Goal: Task Accomplishment & Management: Use online tool/utility

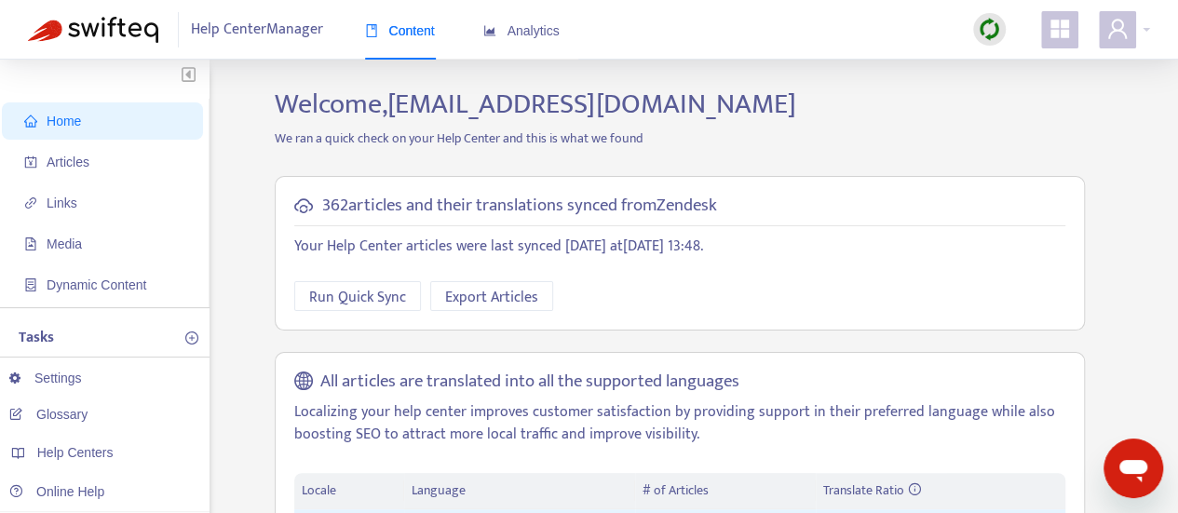
click at [980, 29] on img at bounding box center [989, 29] width 23 height 23
click at [1029, 61] on link "Quick Sync" at bounding box center [1027, 67] width 79 height 21
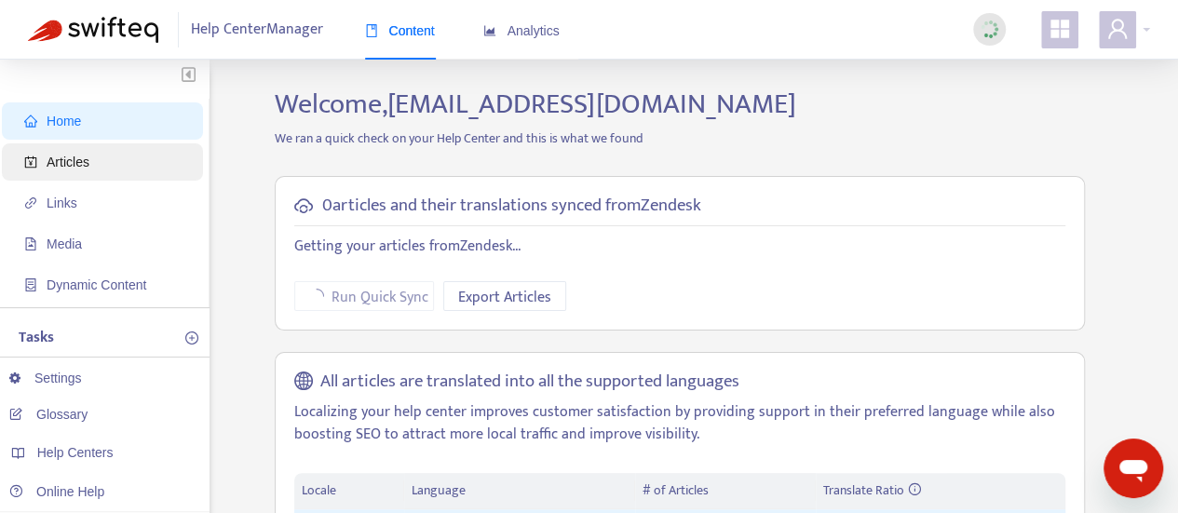
click at [69, 150] on span "Articles" at bounding box center [106, 161] width 164 height 37
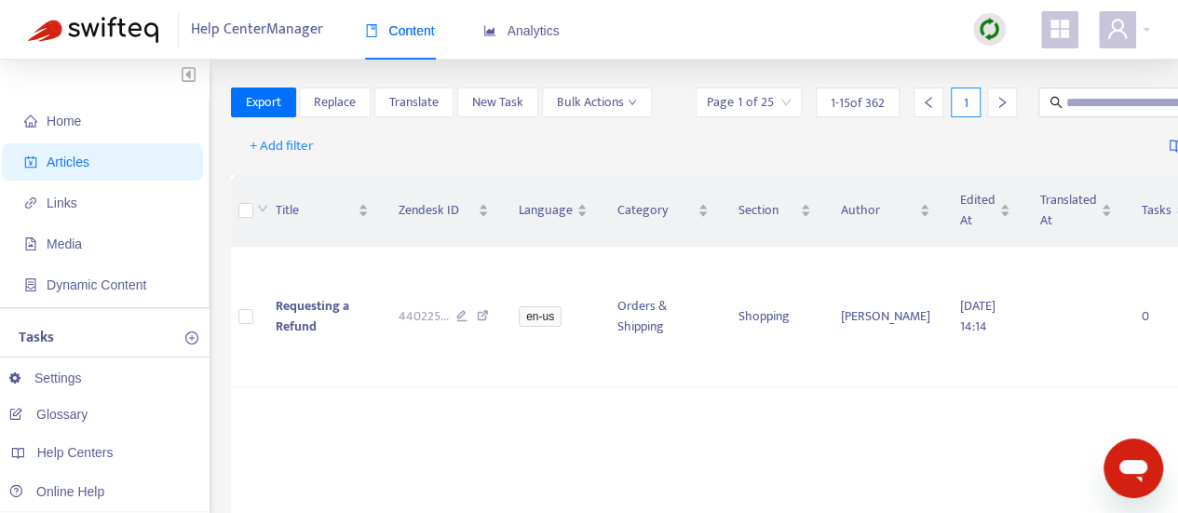
click at [989, 25] on img at bounding box center [989, 29] width 23 height 23
click at [1001, 62] on link "Quick Sync" at bounding box center [1027, 67] width 79 height 21
click at [296, 312] on span "Requesting a Refund" at bounding box center [313, 316] width 74 height 42
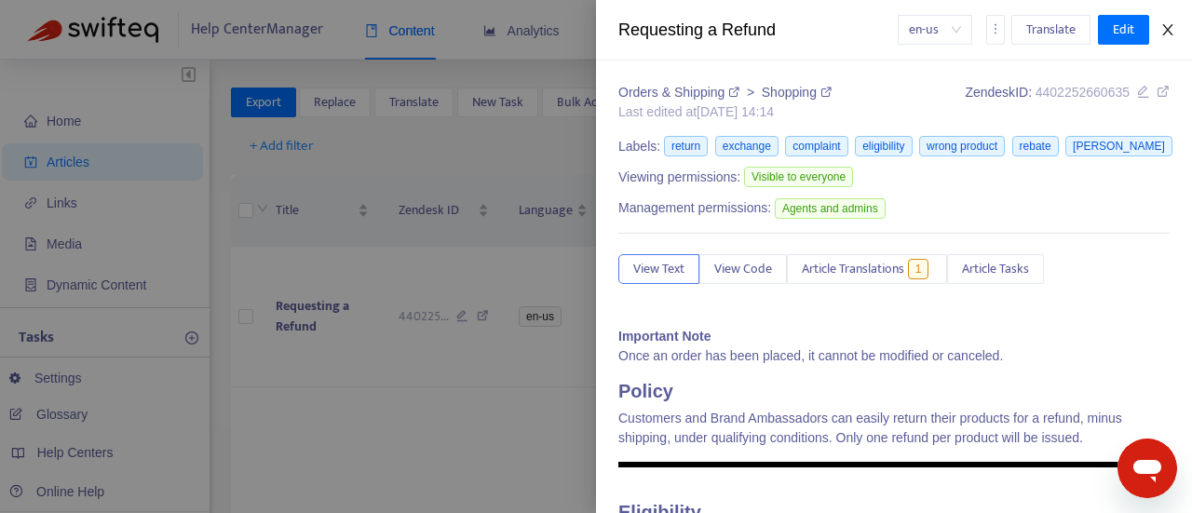
click at [1168, 31] on icon "close" at bounding box center [1167, 29] width 10 height 11
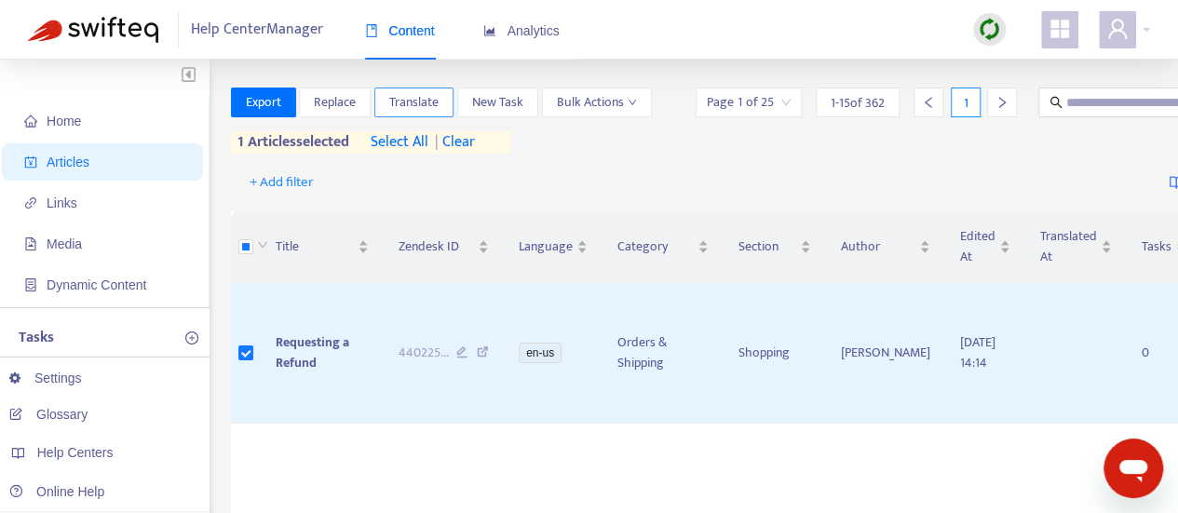
click at [426, 98] on span "Translate" at bounding box center [413, 102] width 49 height 20
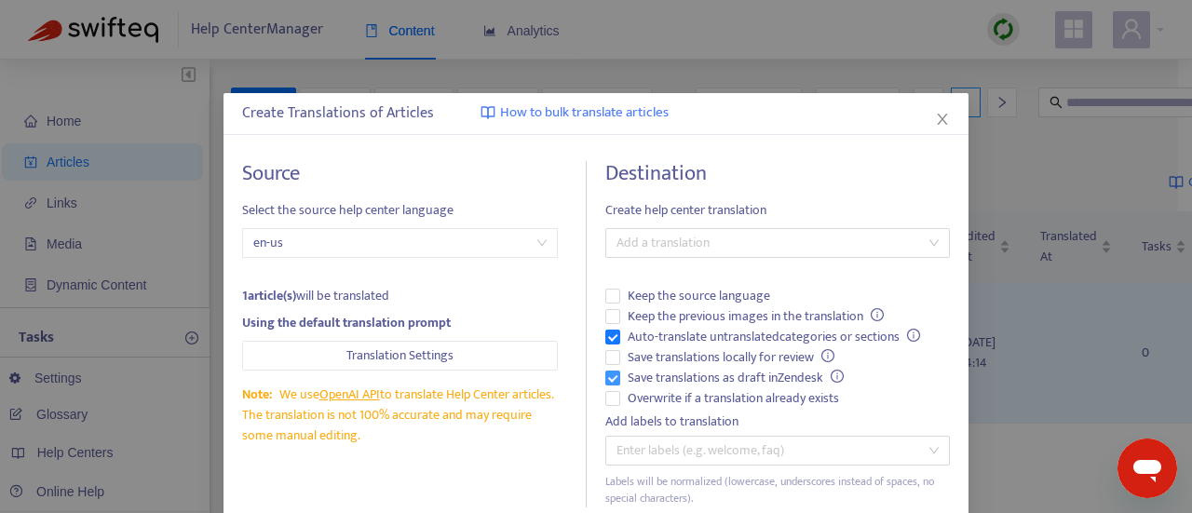
click at [775, 379] on span "Save translations as draft in Zendesk" at bounding box center [735, 378] width 231 height 20
drag, startPoint x: 766, startPoint y: 399, endPoint x: 745, endPoint y: 381, distance: 28.4
click at [766, 399] on span "Overwrite if a translation already exists" at bounding box center [733, 398] width 226 height 20
click at [739, 373] on span "Save translations as draft in Zendesk" at bounding box center [735, 378] width 231 height 20
click at [713, 331] on span "Auto-translate untranslated categories or sections" at bounding box center [773, 337] width 307 height 20
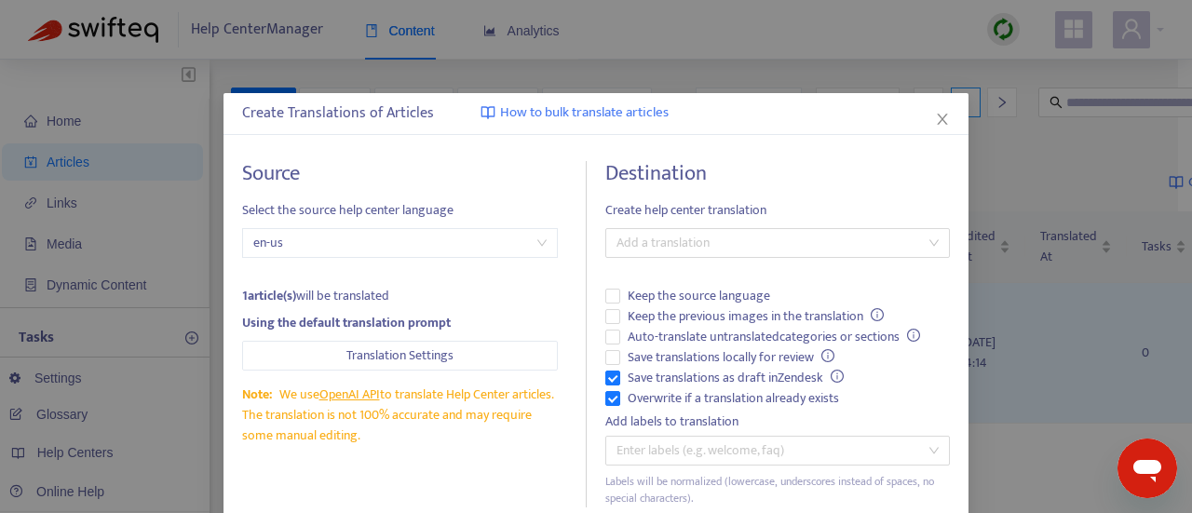
click at [741, 224] on div "Destination Create help center translation Add a translation Keep the source la…" at bounding box center [777, 334] width 345 height 346
click at [744, 233] on div at bounding box center [768, 243] width 317 height 22
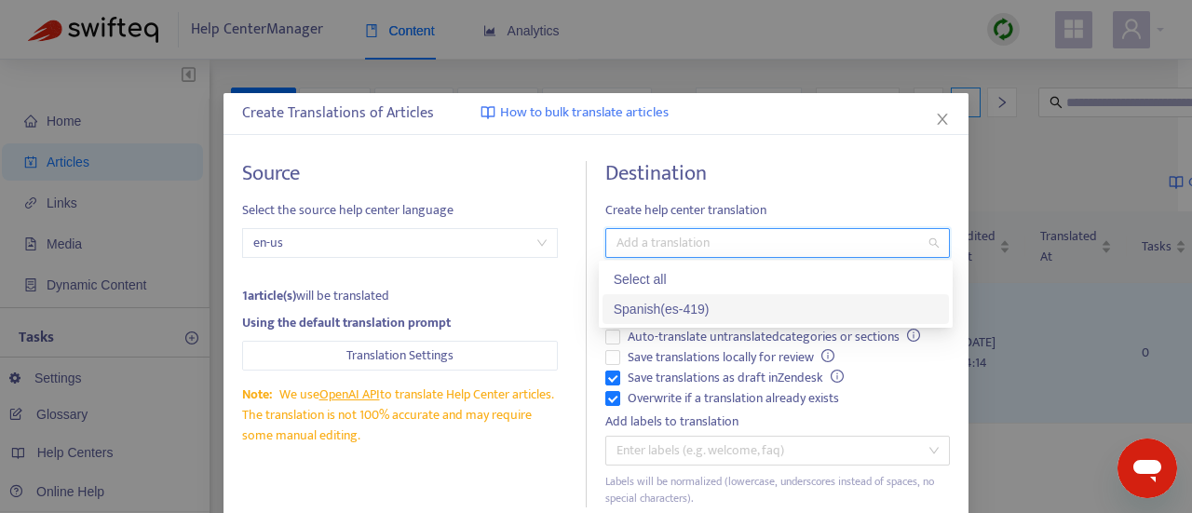
click at [728, 310] on div "Spanish ( es-419 )" at bounding box center [776, 309] width 324 height 20
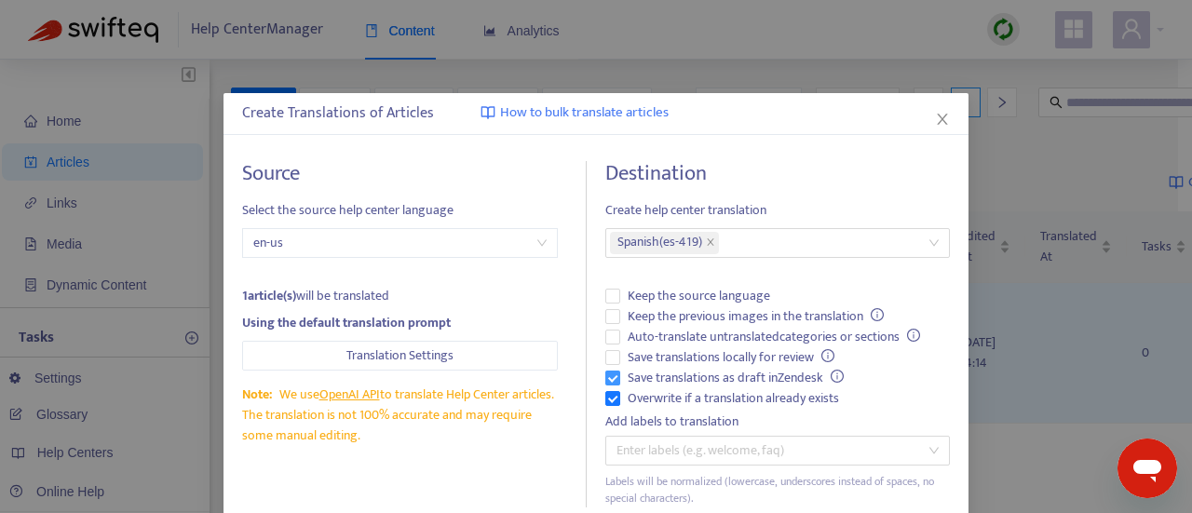
click at [900, 383] on label "Save translations as draft in Zendesk" at bounding box center [777, 378] width 345 height 20
click at [831, 375] on icon "info-circle" at bounding box center [837, 376] width 13 height 13
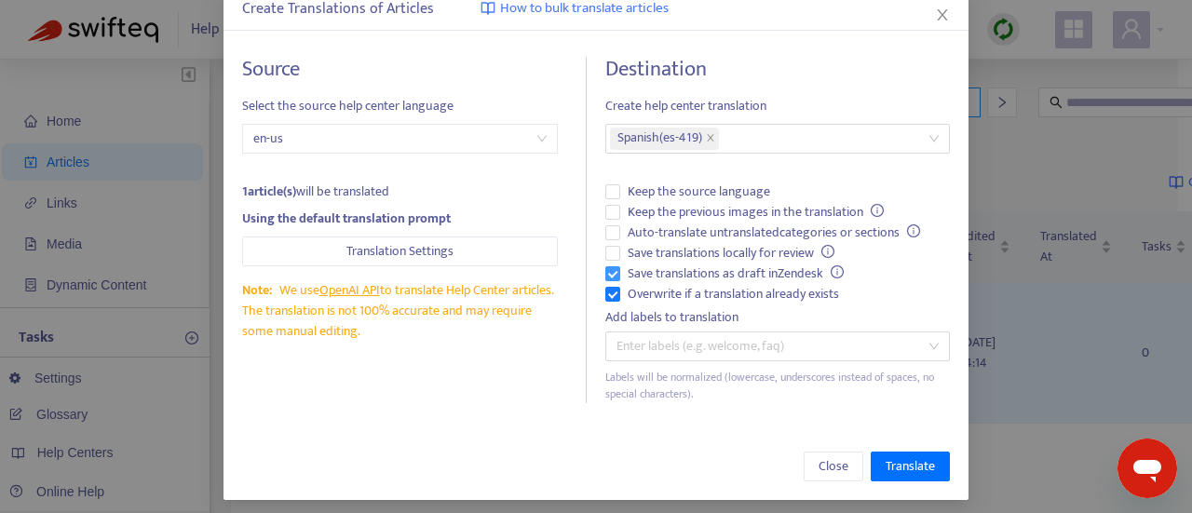
scroll to position [112, 0]
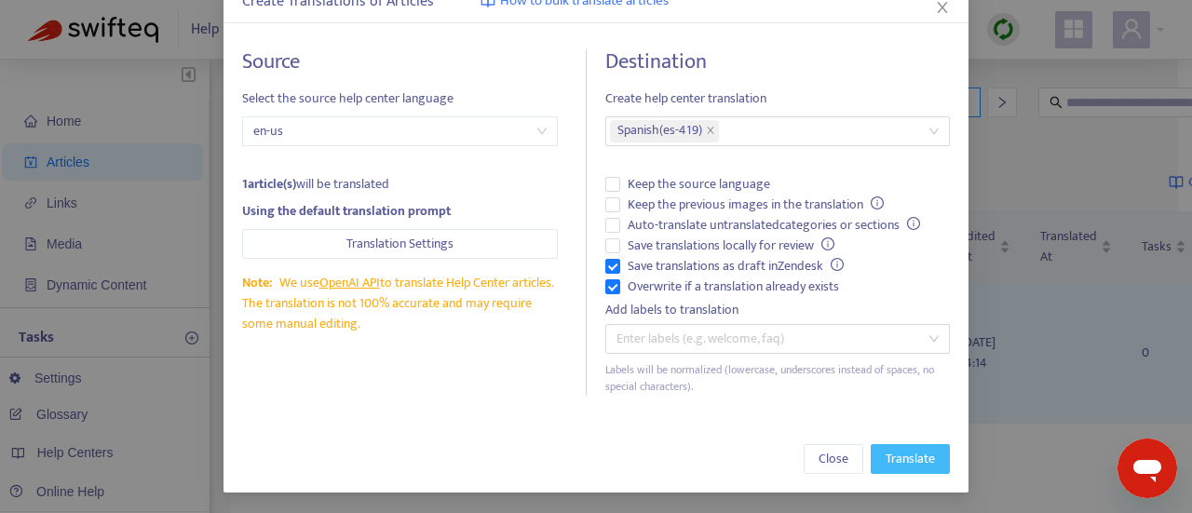
click at [907, 464] on span "Translate" at bounding box center [910, 459] width 49 height 20
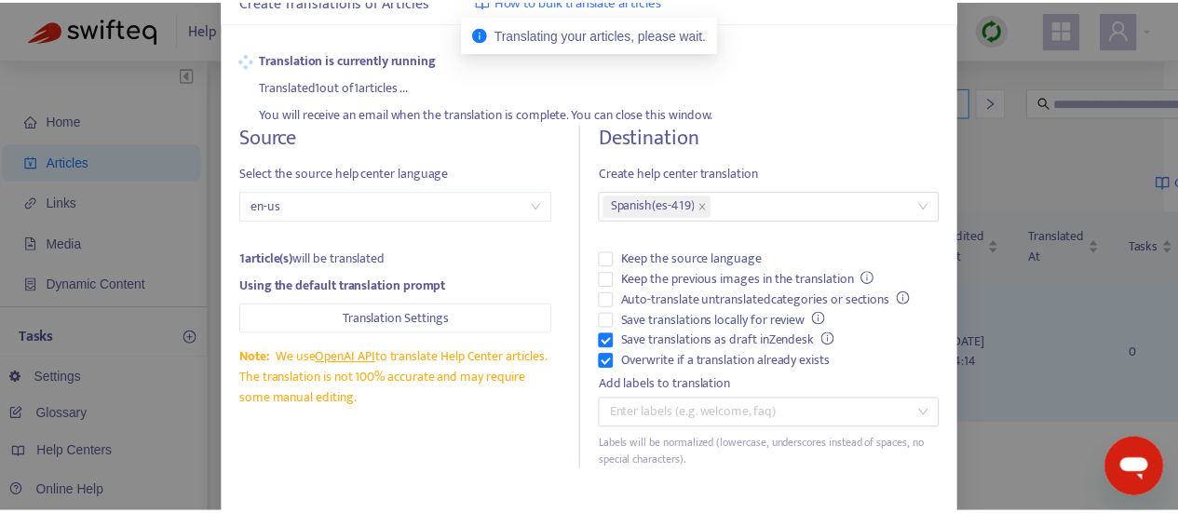
scroll to position [0, 0]
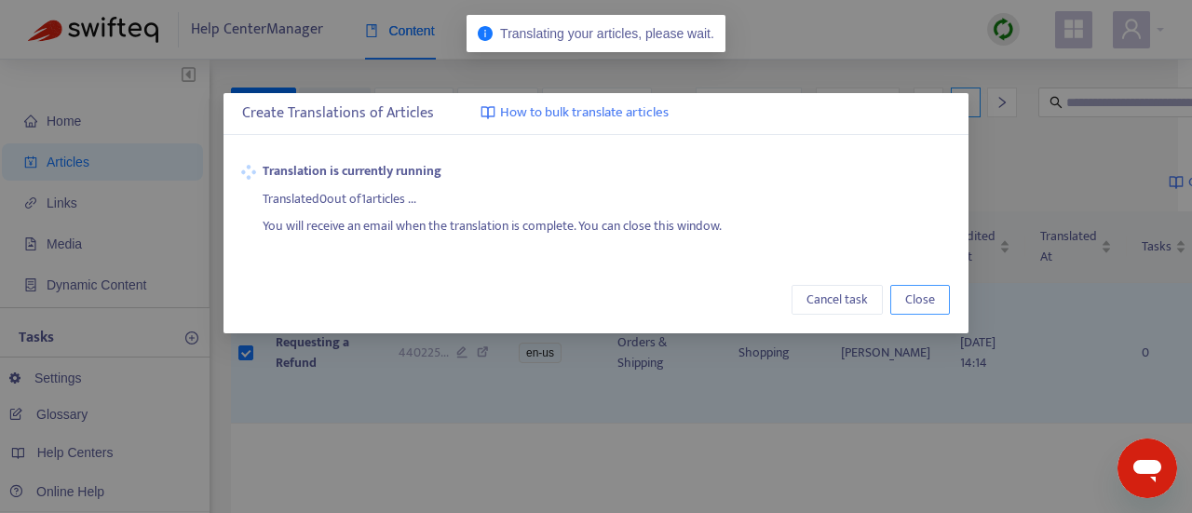
click at [924, 299] on span "Close" at bounding box center [920, 300] width 30 height 20
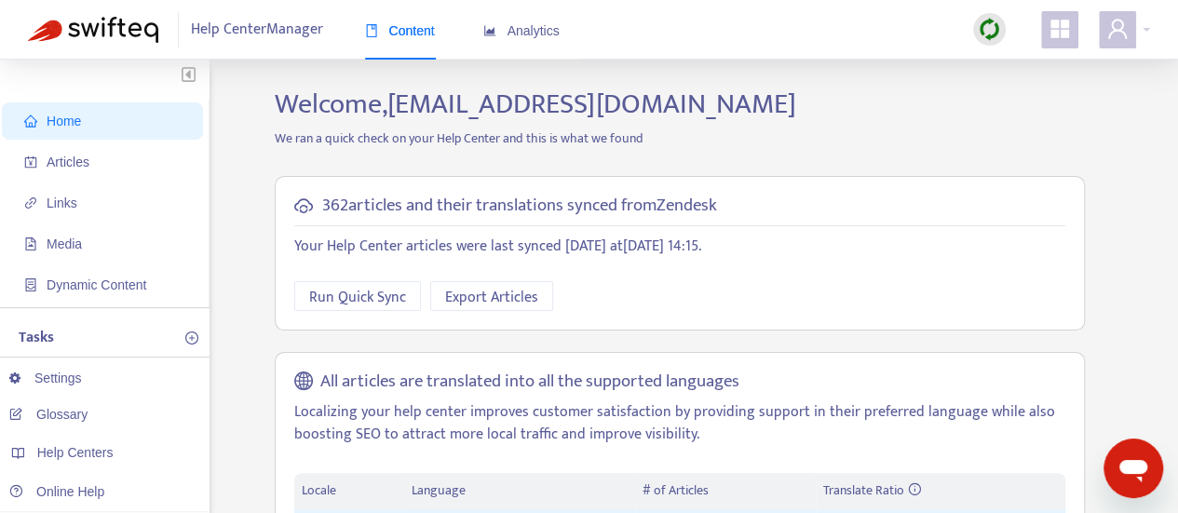
click at [981, 24] on img at bounding box center [989, 29] width 23 height 23
click at [1012, 64] on link "Quick Sync" at bounding box center [1027, 67] width 79 height 21
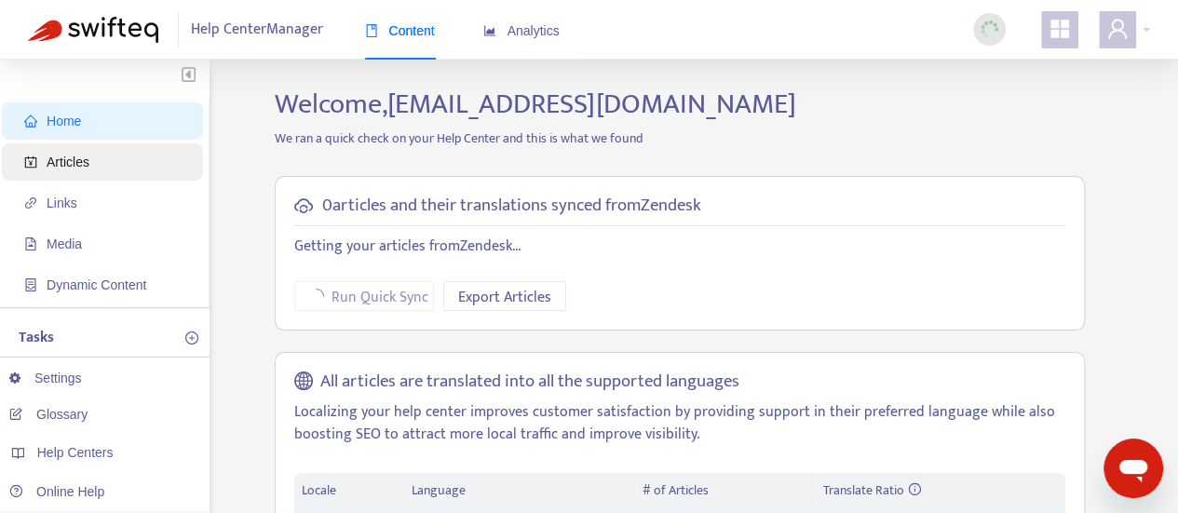
click at [75, 170] on span "Articles" at bounding box center [106, 161] width 164 height 37
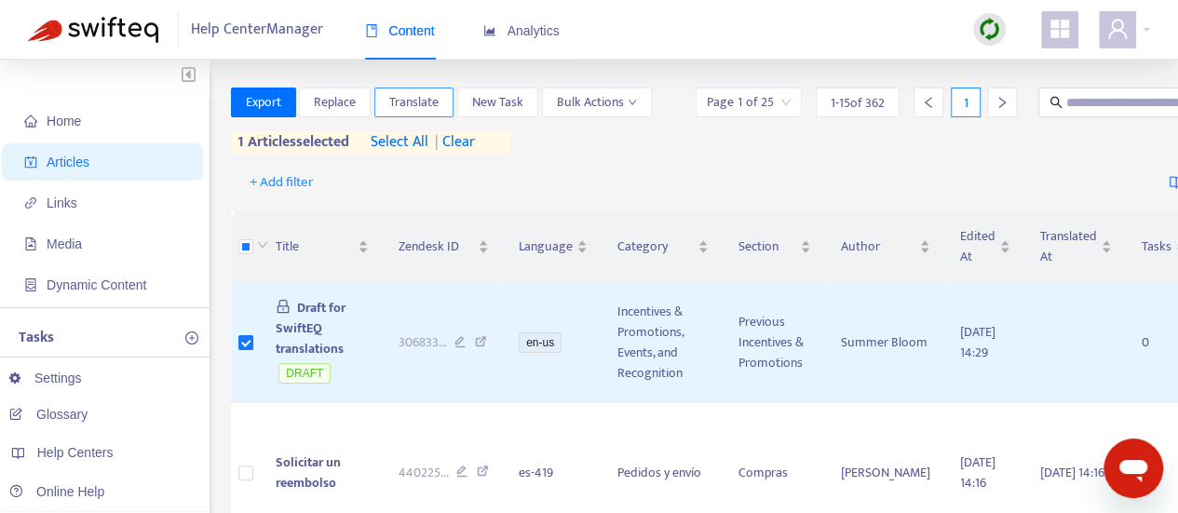
click at [427, 108] on span "Translate" at bounding box center [413, 102] width 49 height 20
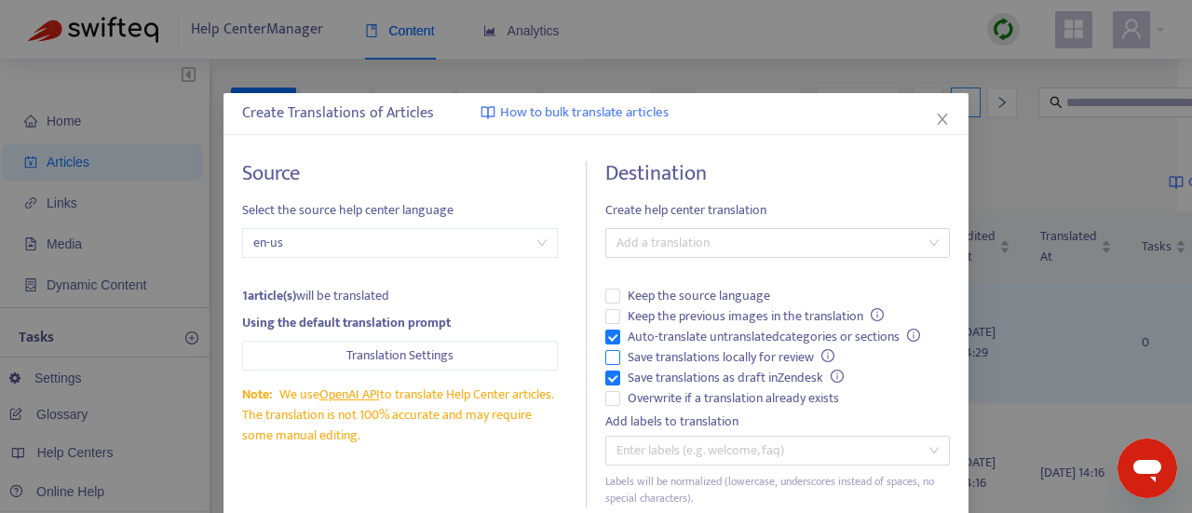
drag, startPoint x: 662, startPoint y: 396, endPoint x: 661, endPoint y: 357, distance: 39.1
click at [662, 396] on span "Overwrite if a translation already exists" at bounding box center [733, 398] width 226 height 20
click at [659, 329] on span "Auto-translate untranslated categories or sections" at bounding box center [773, 337] width 307 height 20
click at [704, 247] on div at bounding box center [768, 243] width 317 height 22
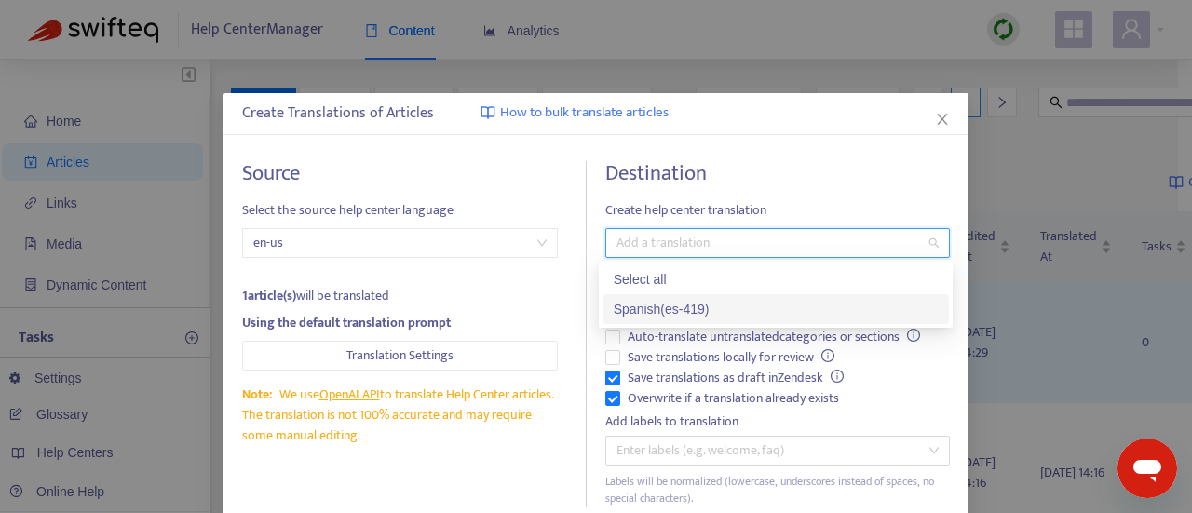
click at [700, 304] on div "Spanish ( es-419 )" at bounding box center [776, 309] width 324 height 20
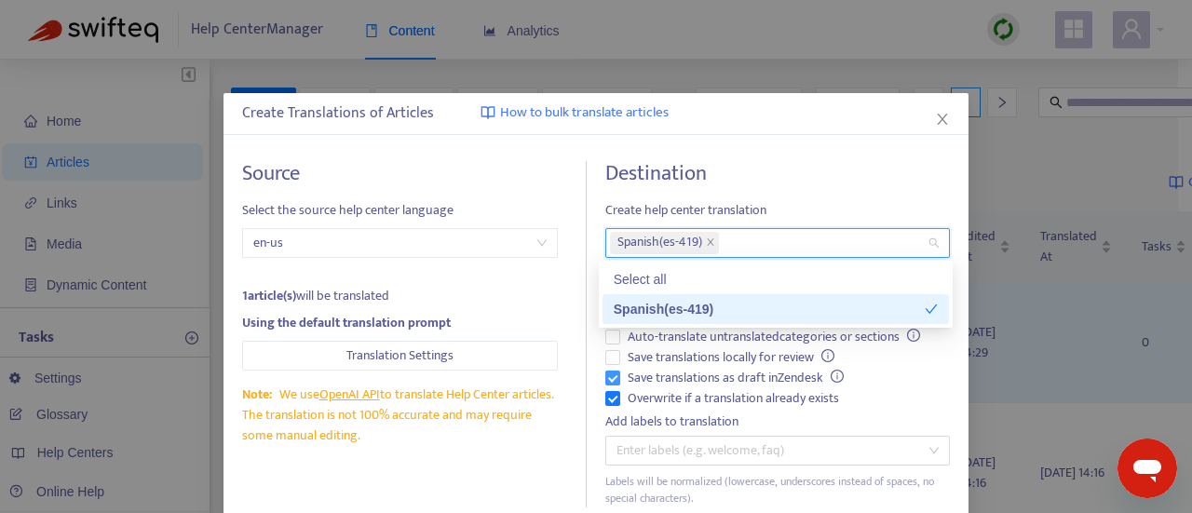
click at [910, 376] on label "Save translations as draft in Zendesk" at bounding box center [777, 378] width 345 height 20
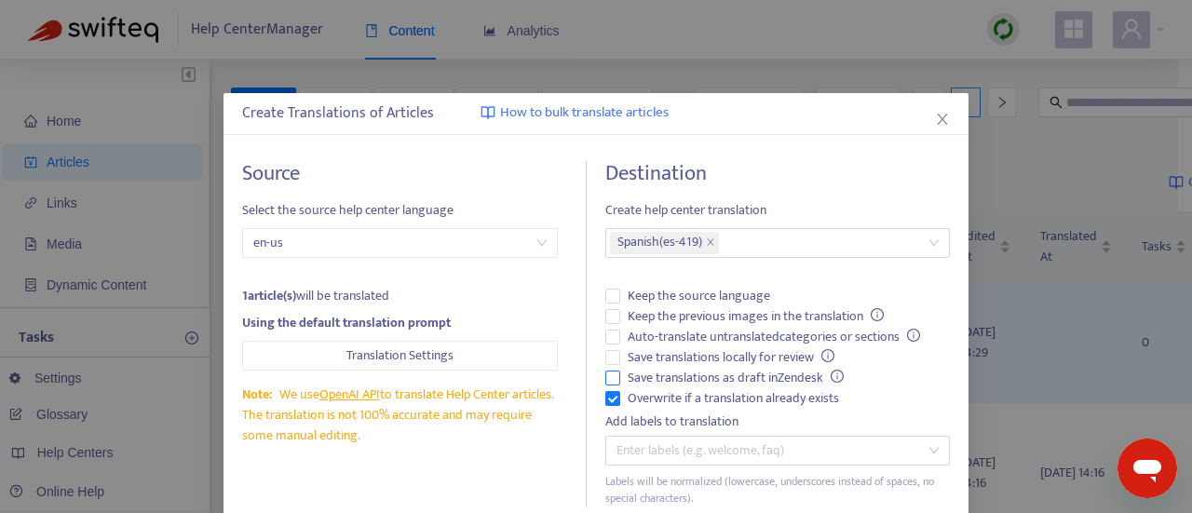
click at [764, 368] on span "Save translations as draft in Zendesk" at bounding box center [735, 378] width 231 height 20
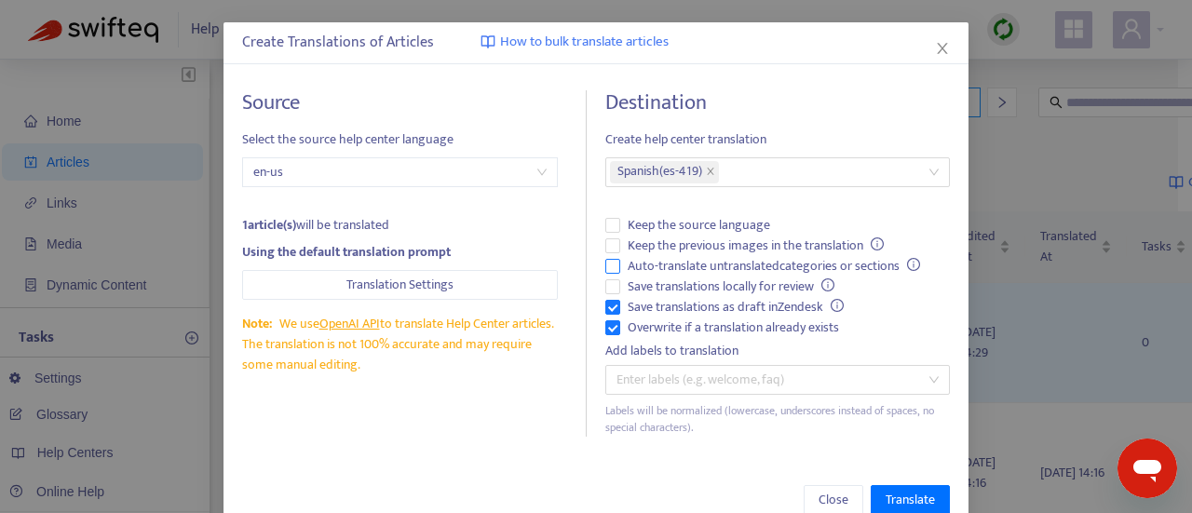
scroll to position [112, 0]
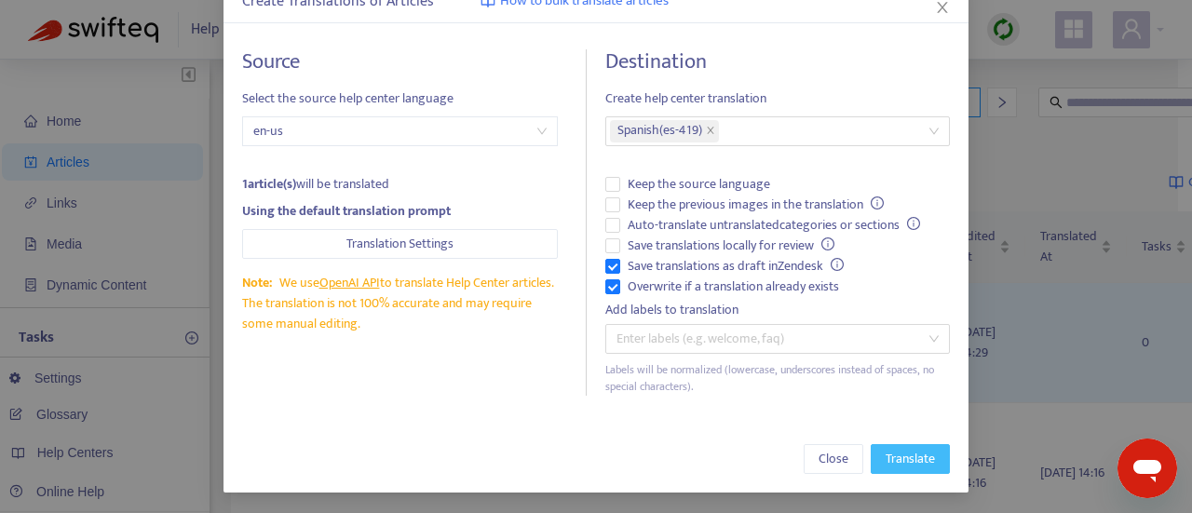
click at [891, 451] on span "Translate" at bounding box center [910, 459] width 49 height 20
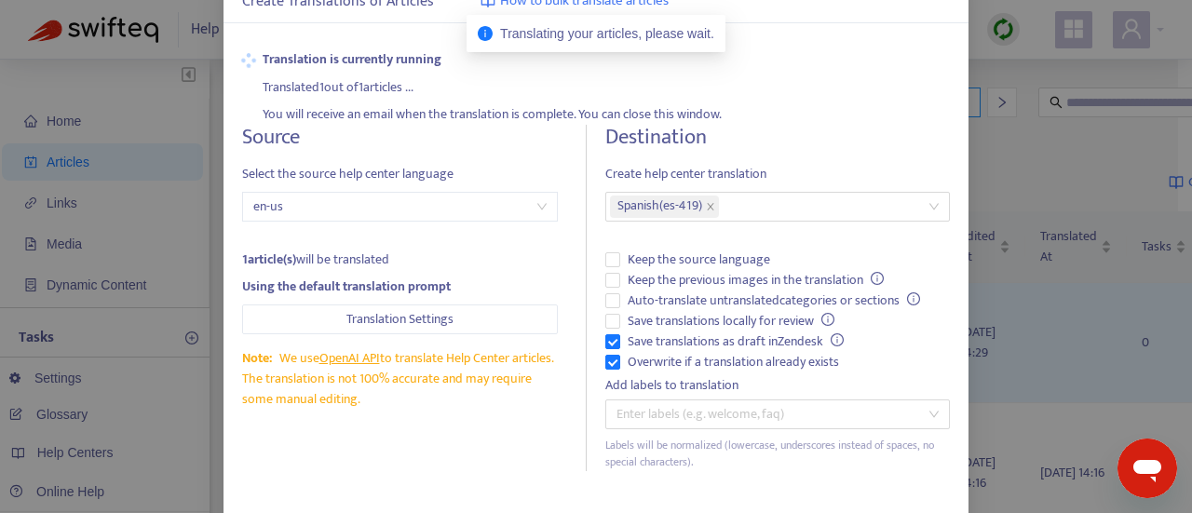
scroll to position [0, 0]
